Goal: Information Seeking & Learning: Learn about a topic

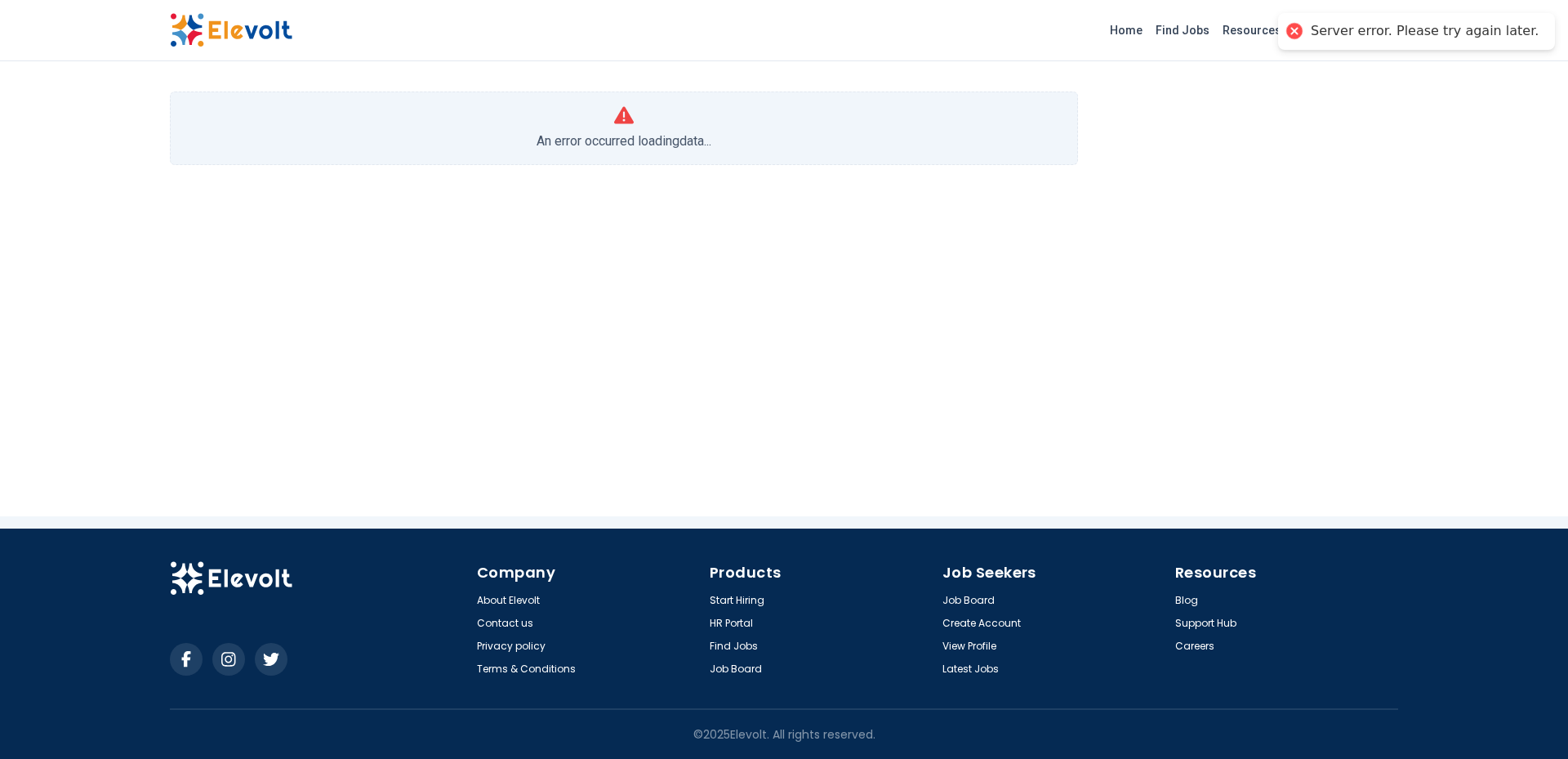
click at [229, 43] on img at bounding box center [231, 30] width 123 height 35
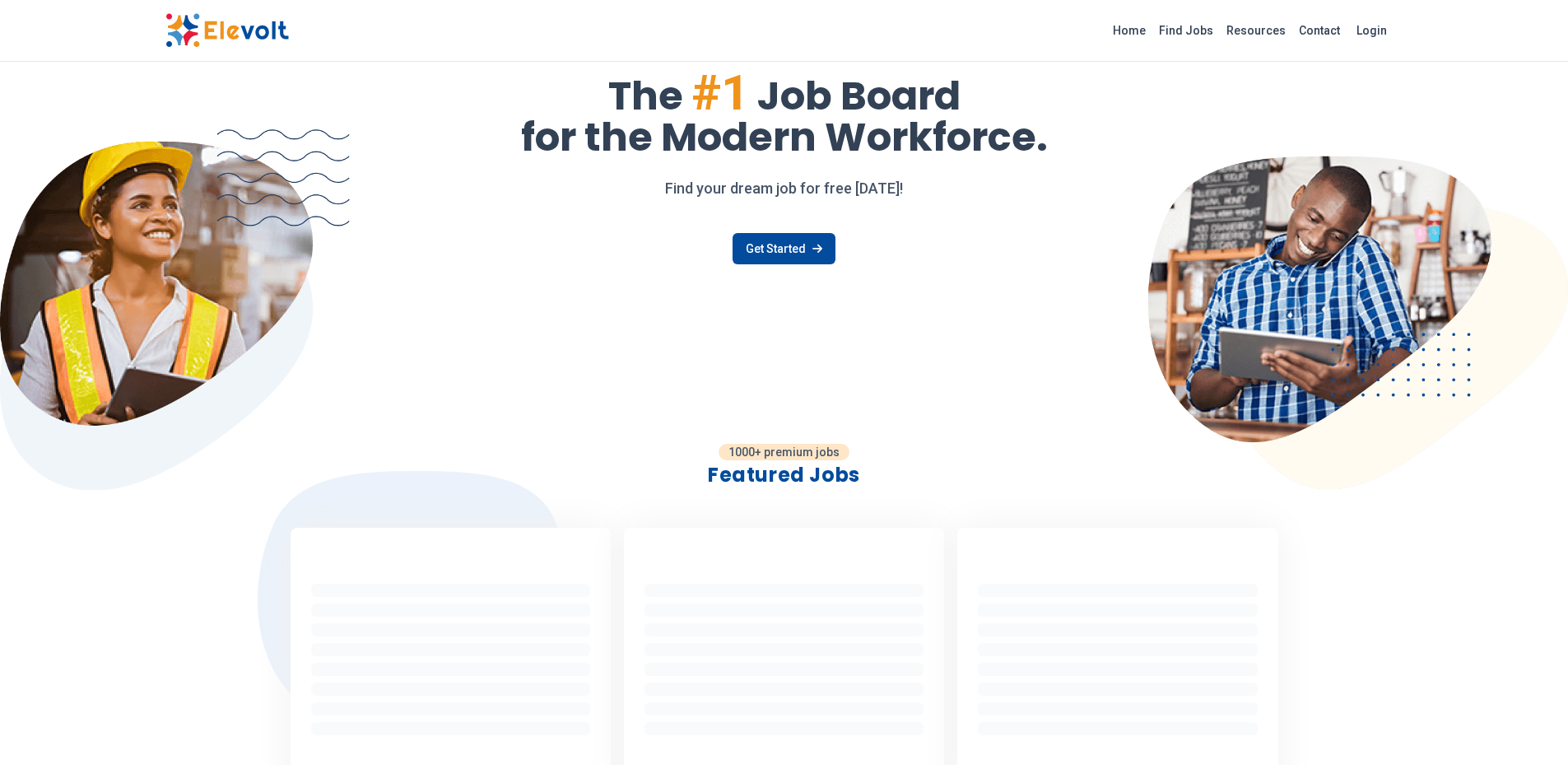
scroll to position [3, 0]
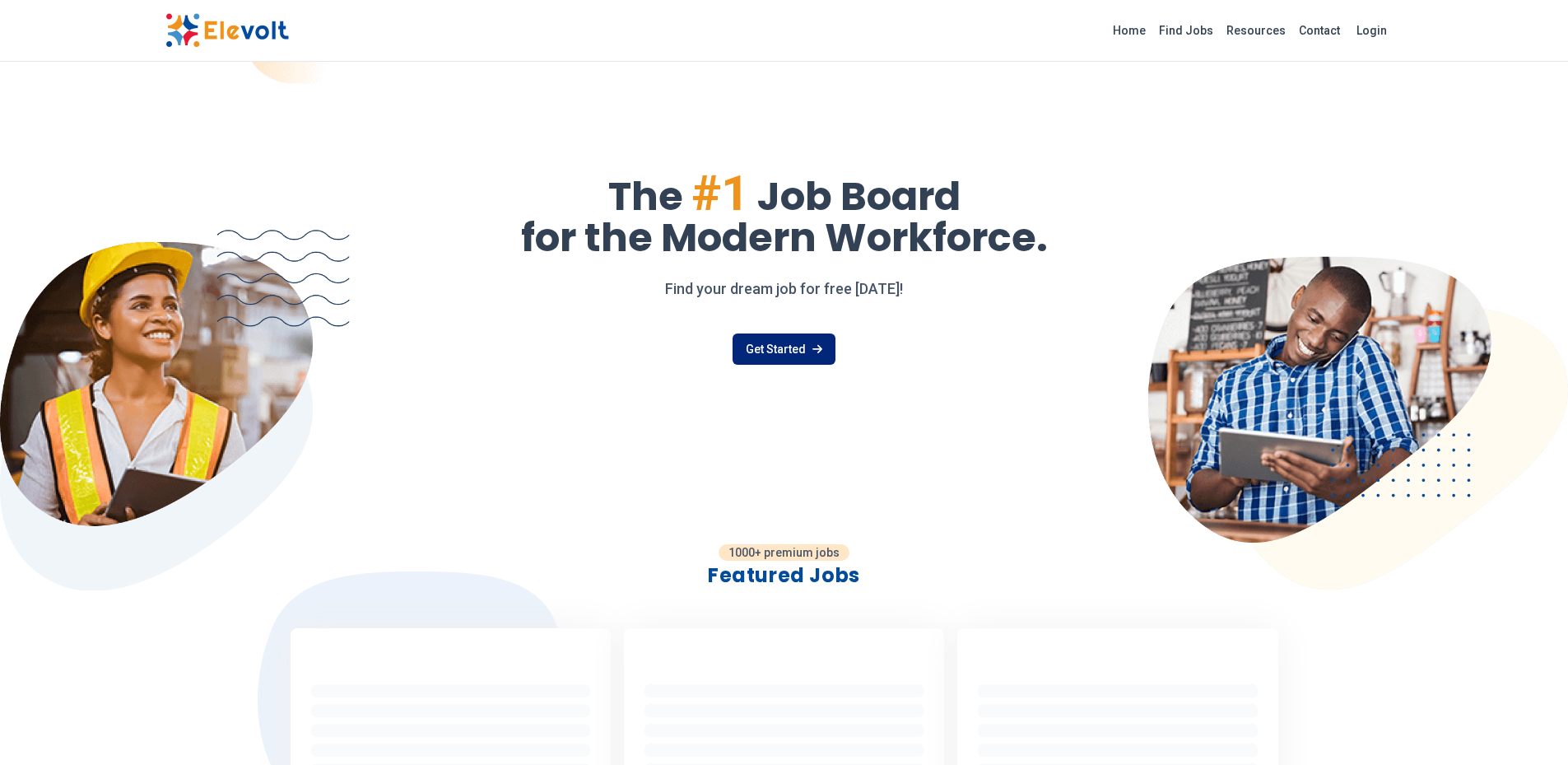
click at [782, 343] on link "Get Started" at bounding box center [784, 349] width 103 height 31
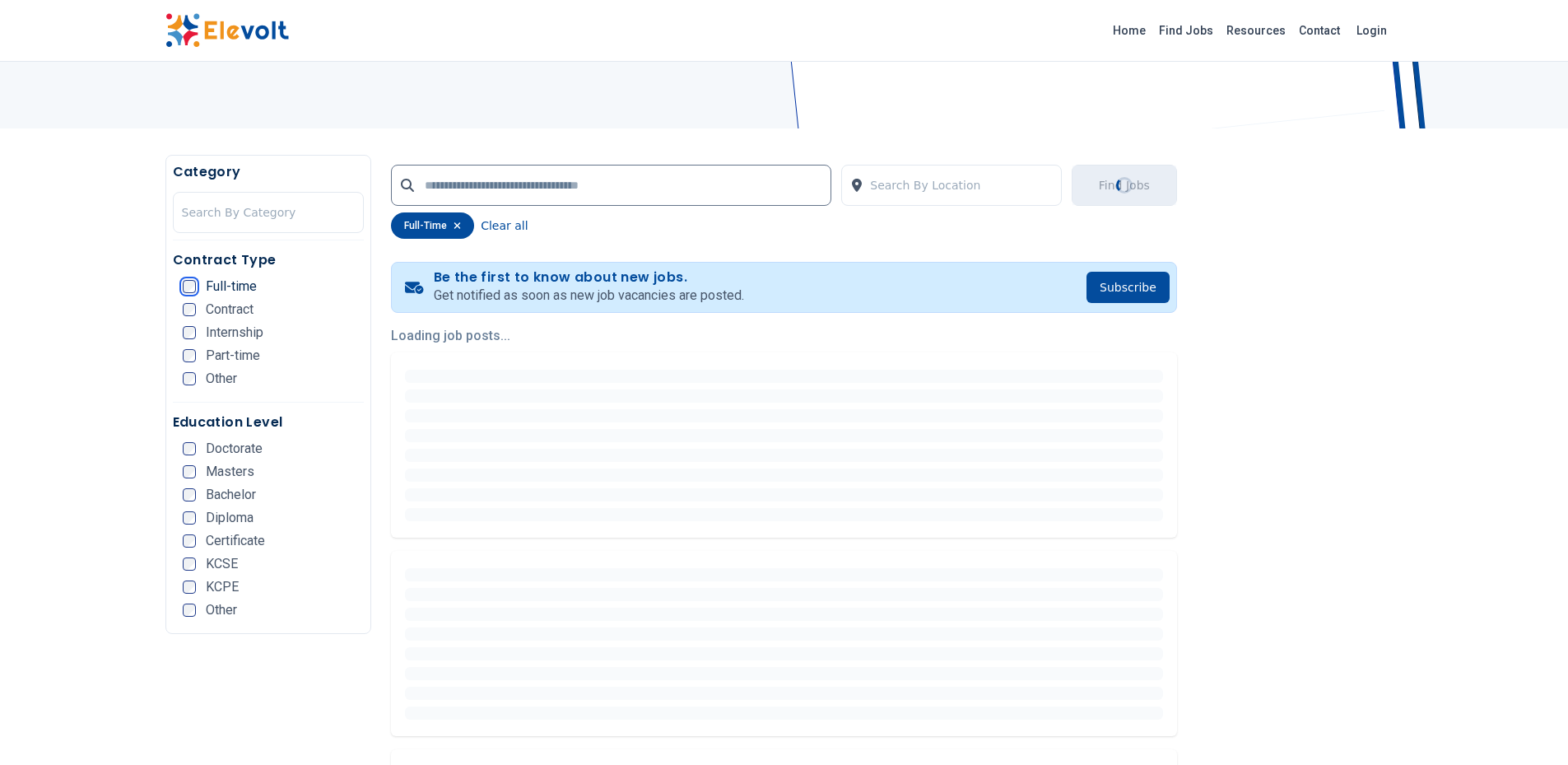
scroll to position [247, 0]
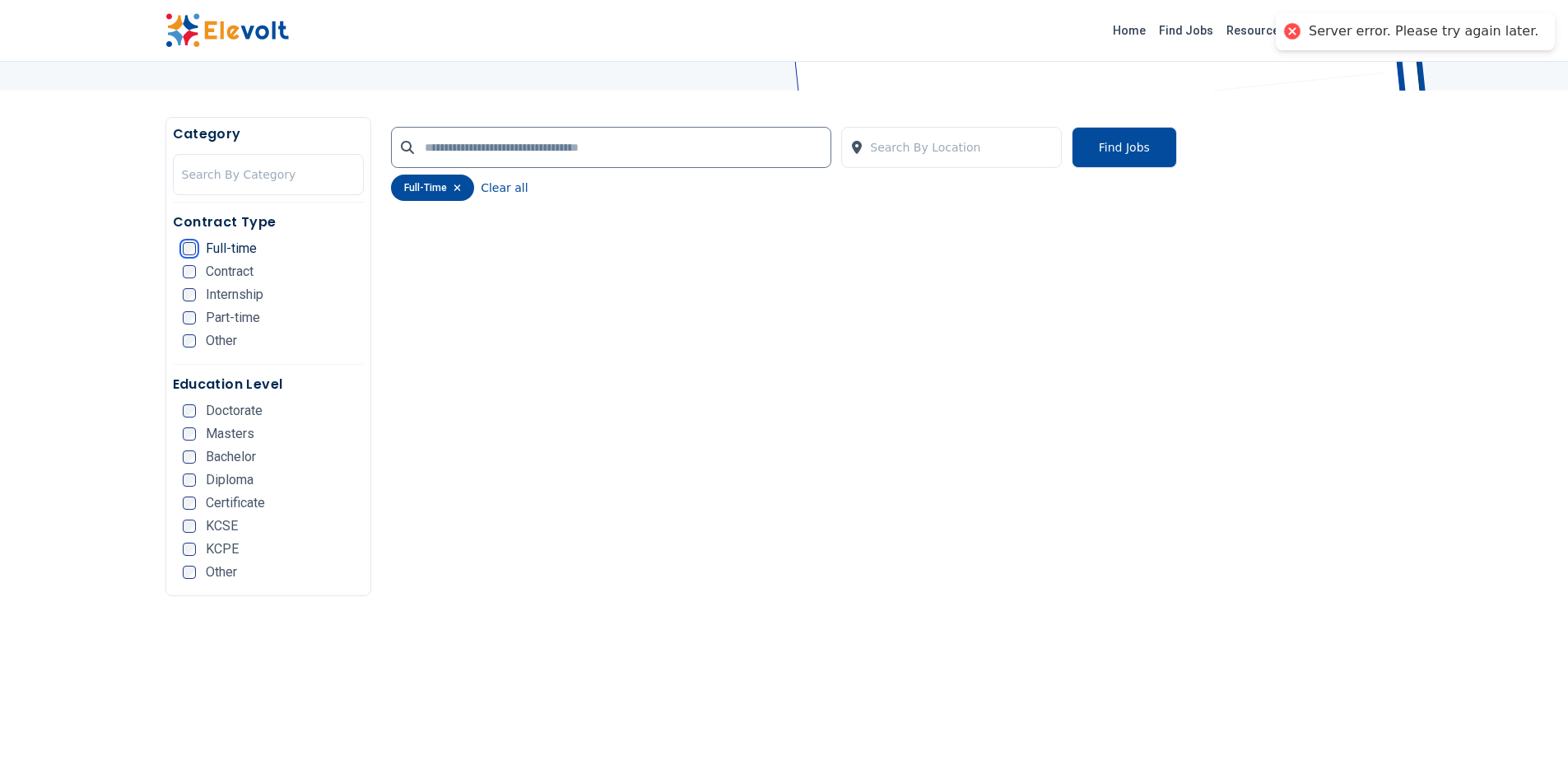
scroll to position [165, 0]
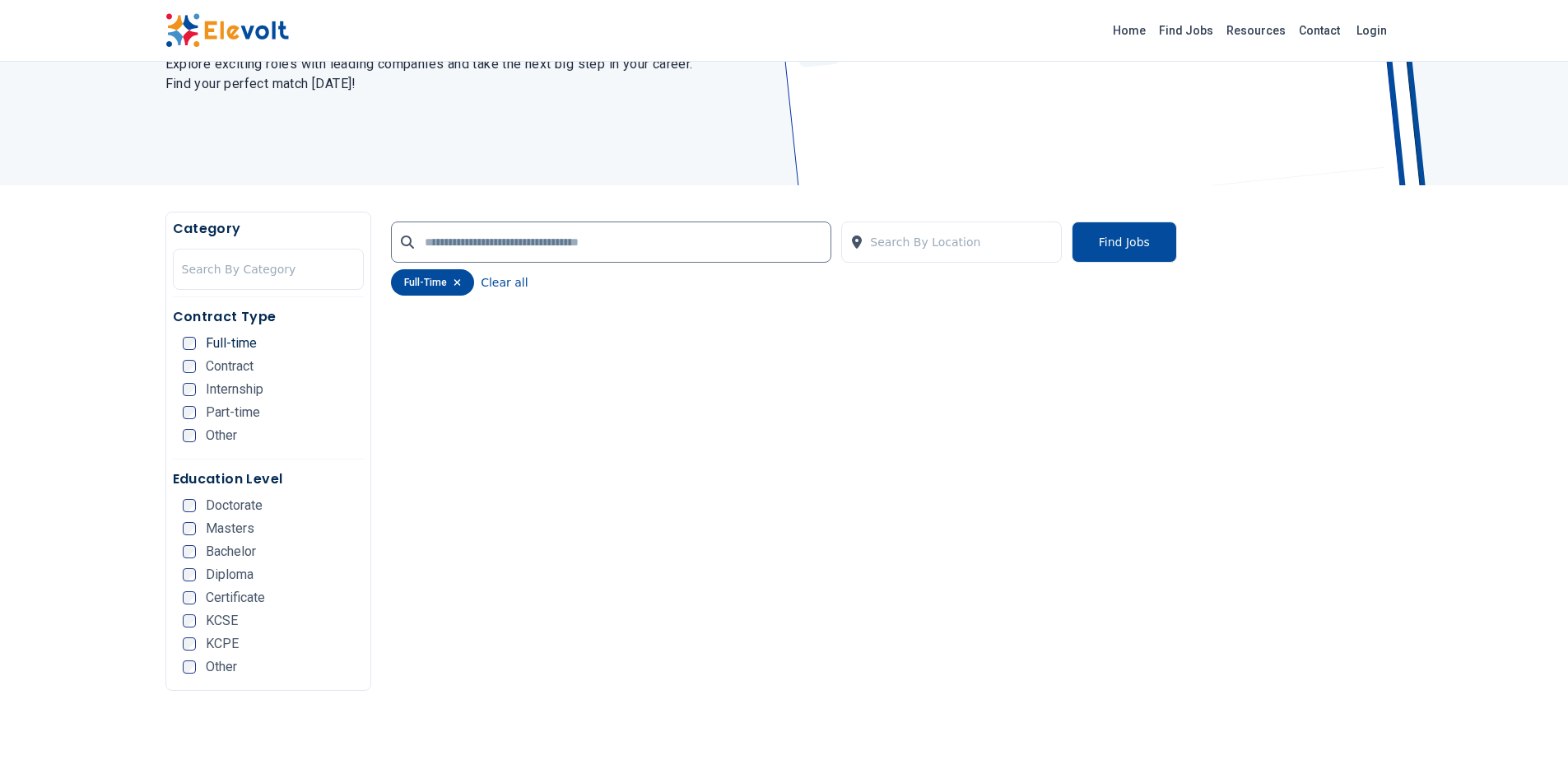
click at [455, 280] on icon "button" at bounding box center [457, 282] width 8 height 9
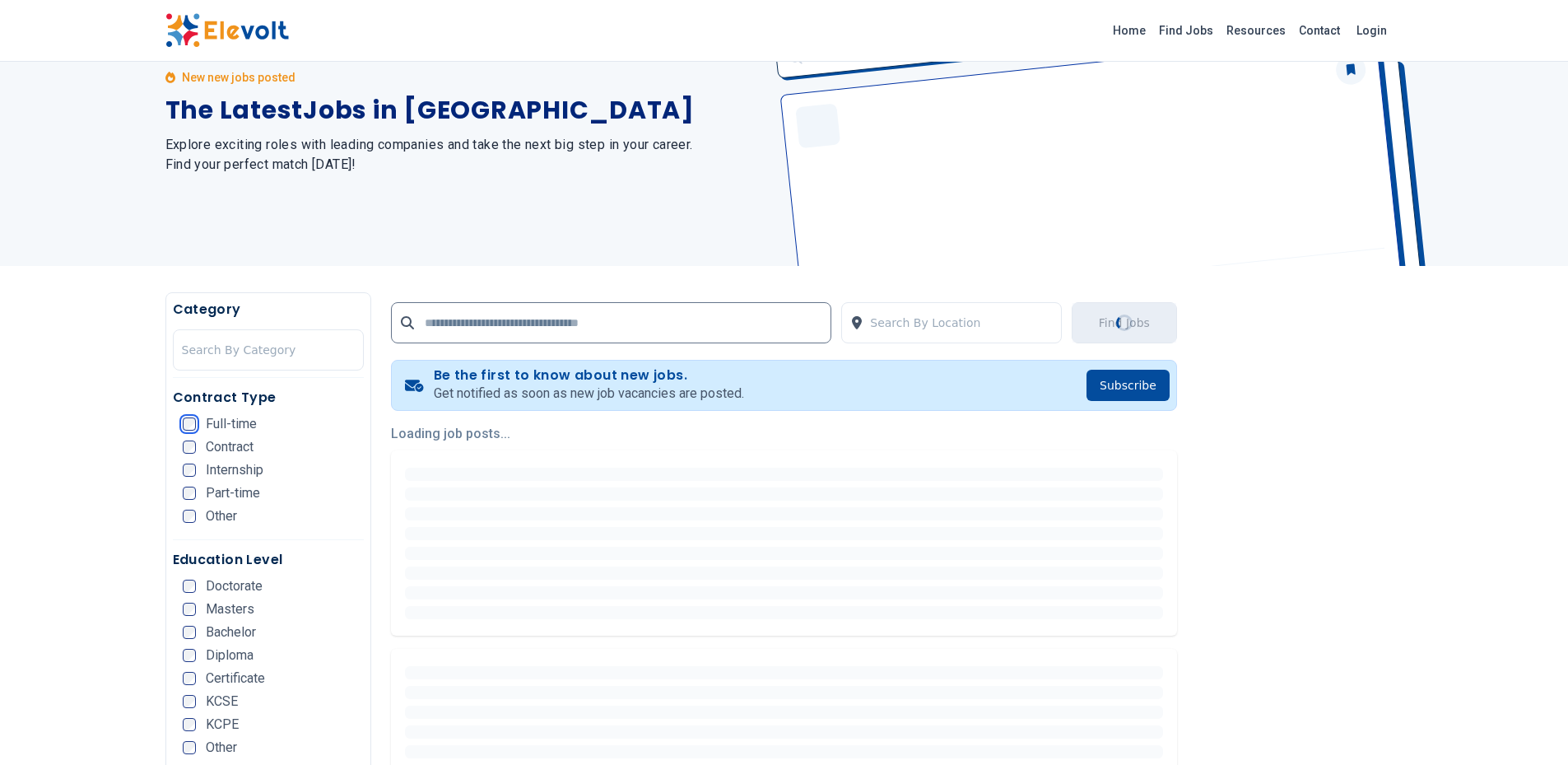
scroll to position [0, 0]
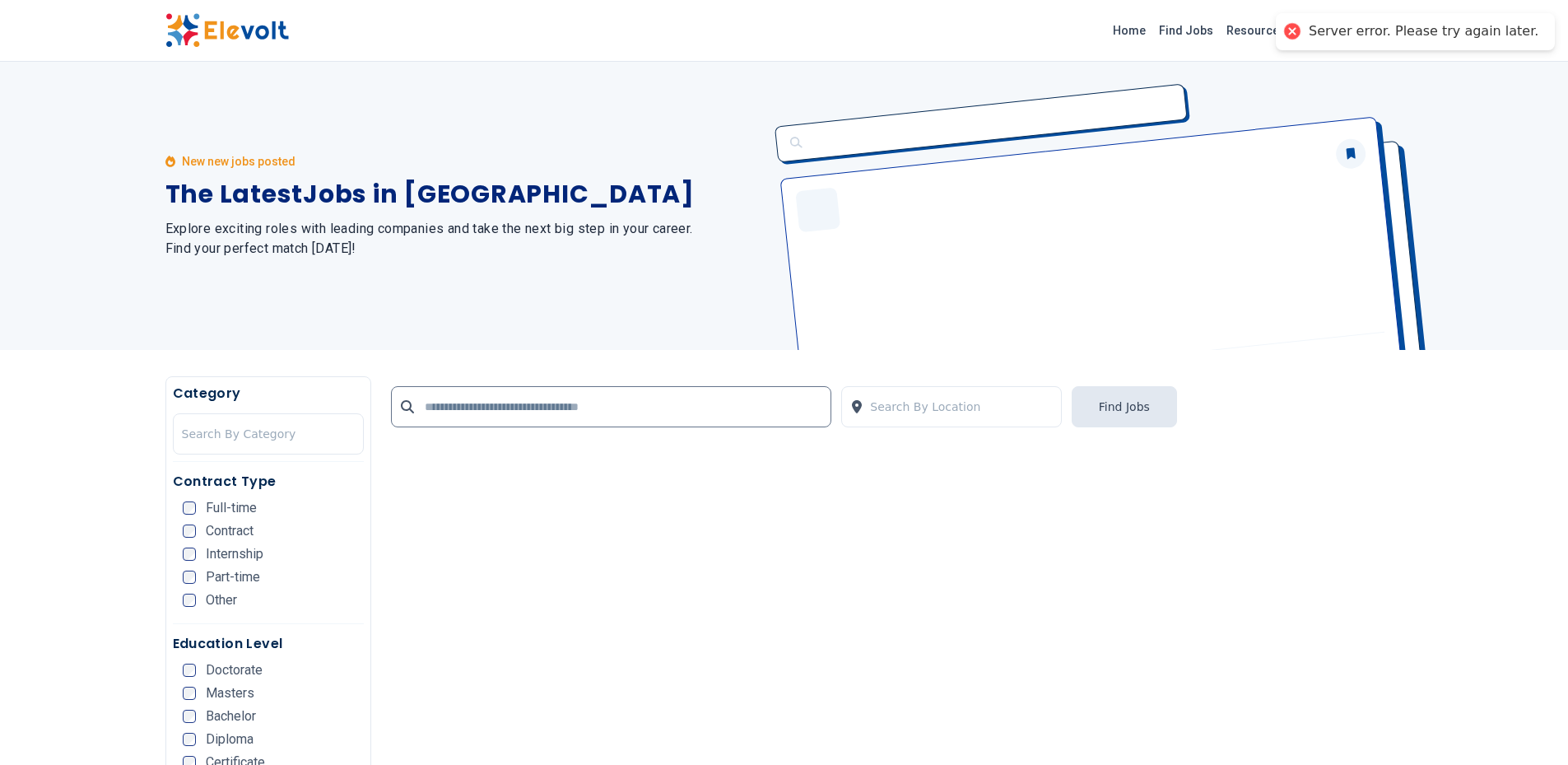
click at [1303, 27] on div at bounding box center [1291, 31] width 23 height 23
click at [1188, 27] on link "Find Jobs" at bounding box center [1186, 30] width 68 height 26
